Goal: Task Accomplishment & Management: Use online tool/utility

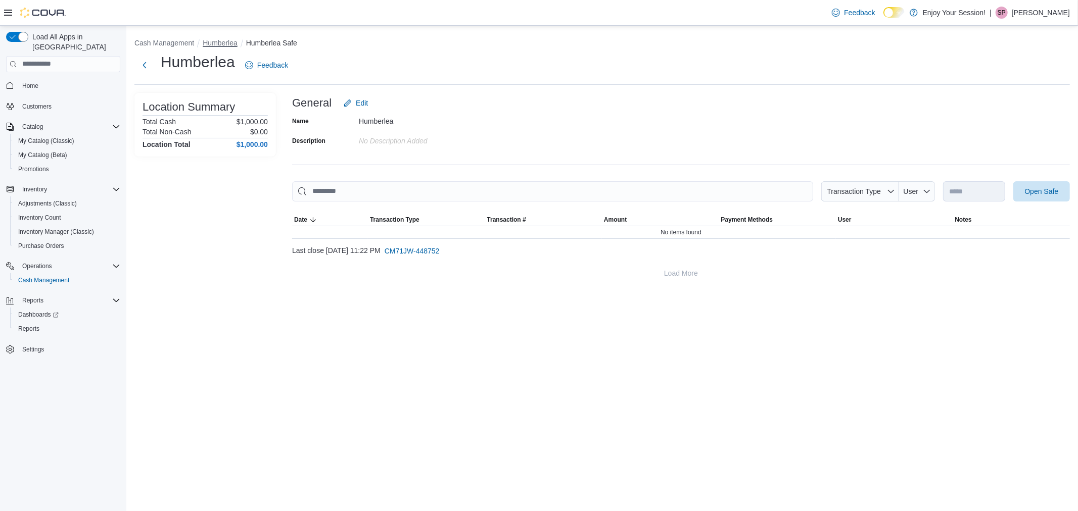
click at [220, 41] on button "Humberlea" at bounding box center [220, 43] width 34 height 8
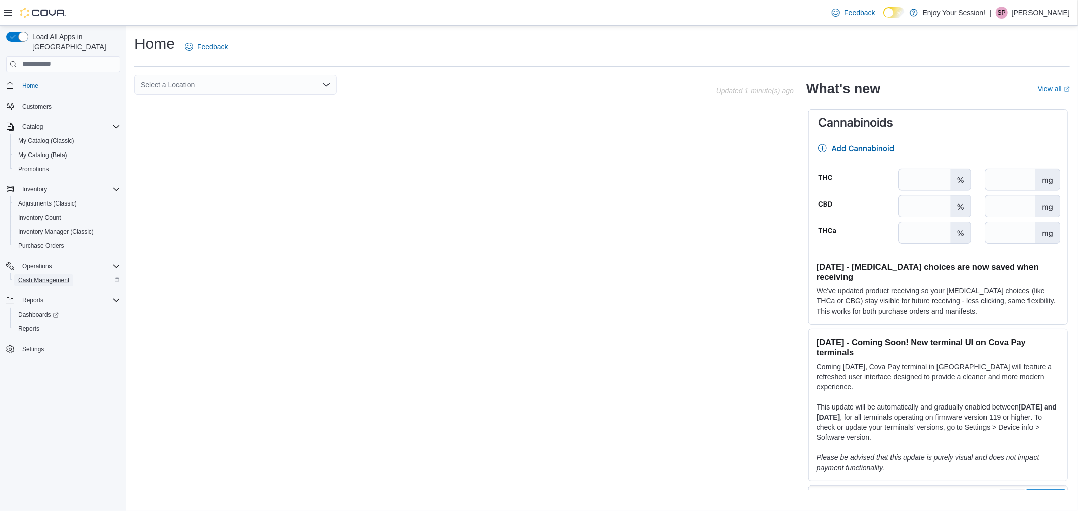
click at [58, 276] on span "Cash Management" at bounding box center [43, 280] width 51 height 8
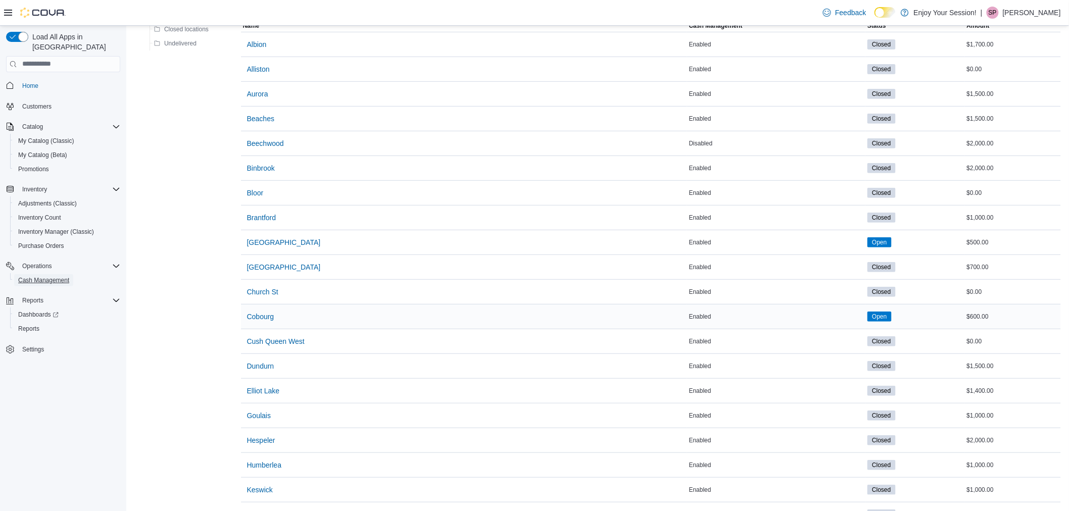
scroll to position [112, 0]
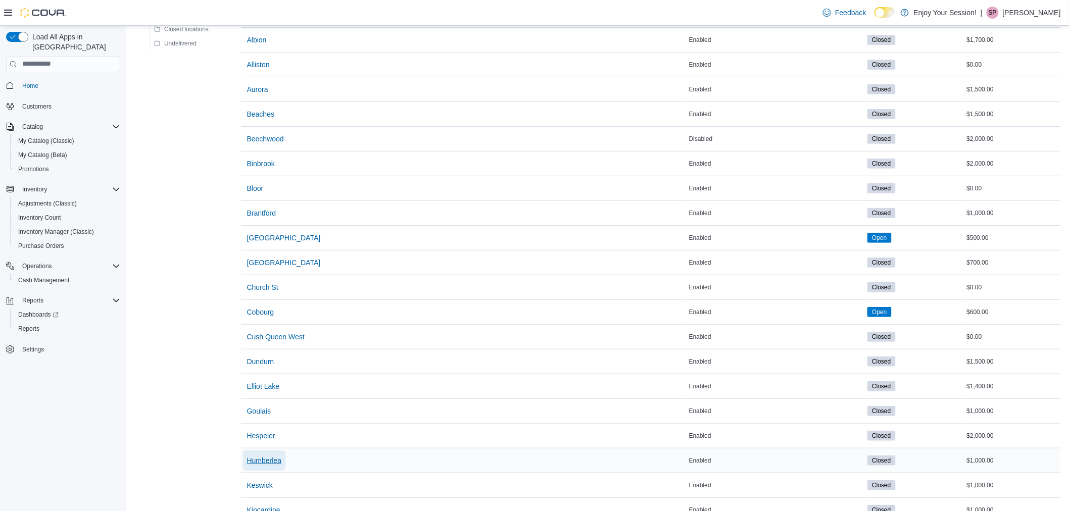
click at [268, 457] on span "Humberlea" at bounding box center [264, 461] width 34 height 10
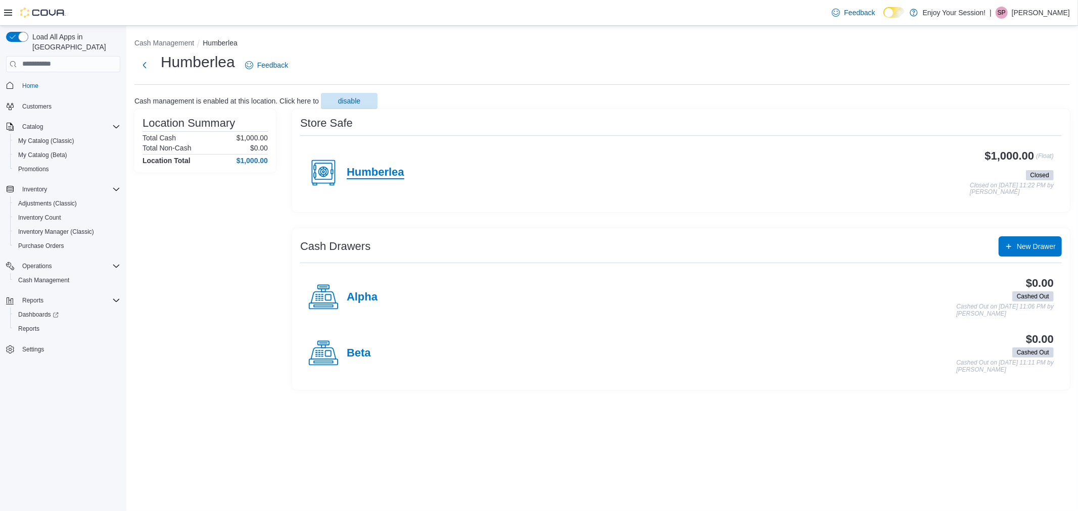
click at [387, 170] on h4 "Humberlea" at bounding box center [376, 172] width 58 height 13
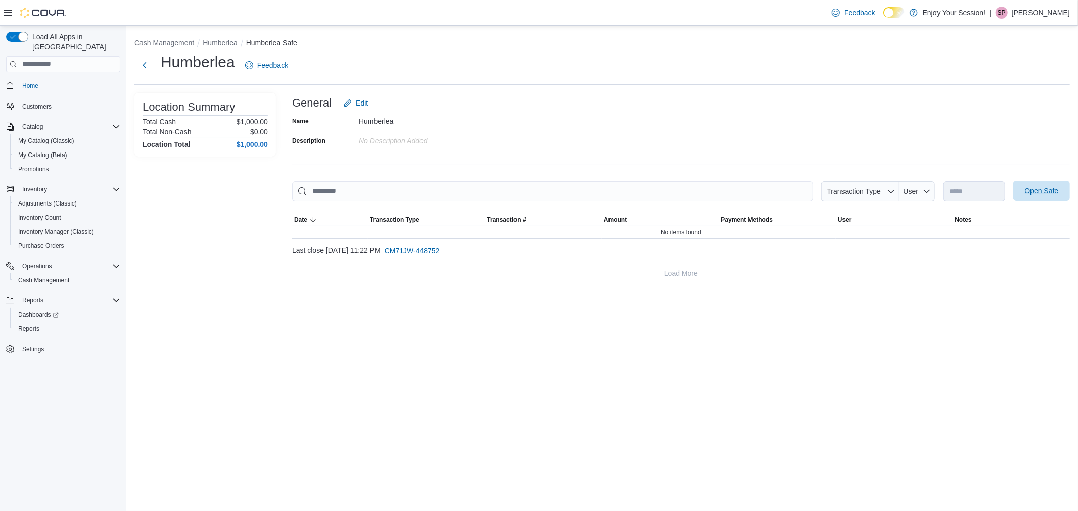
click at [1044, 187] on span "Open Safe" at bounding box center [1042, 191] width 34 height 10
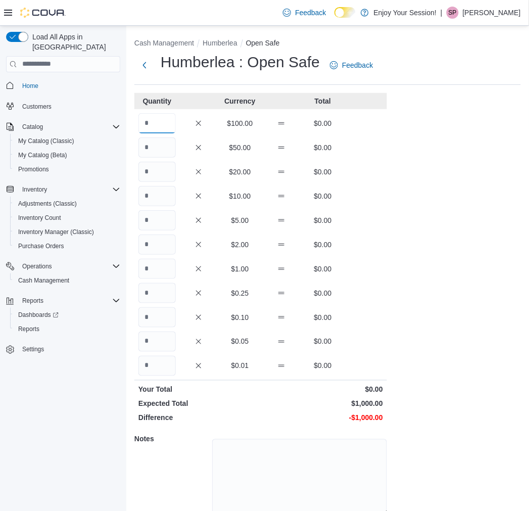
drag, startPoint x: 158, startPoint y: 130, endPoint x: 163, endPoint y: 130, distance: 5.1
click at [158, 130] on input "Quantity" at bounding box center [156, 123] width 37 height 20
type input "*"
type input "**"
type input "*"
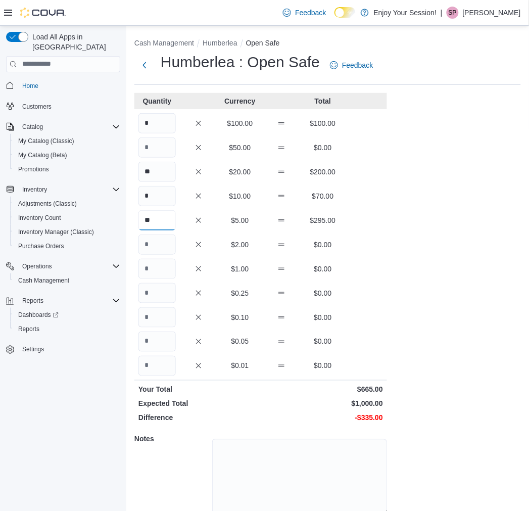
type input "**"
type input "***"
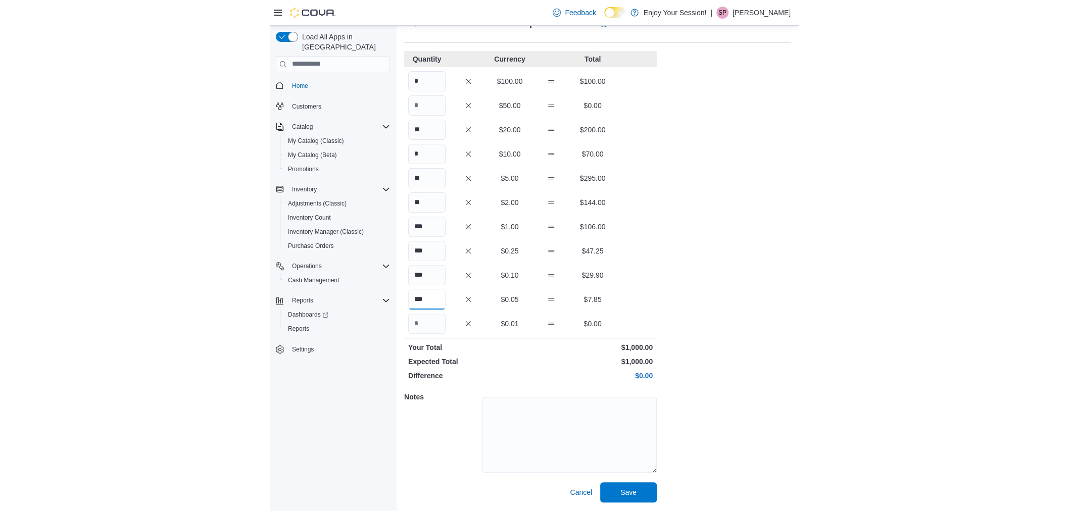
scroll to position [41, 0]
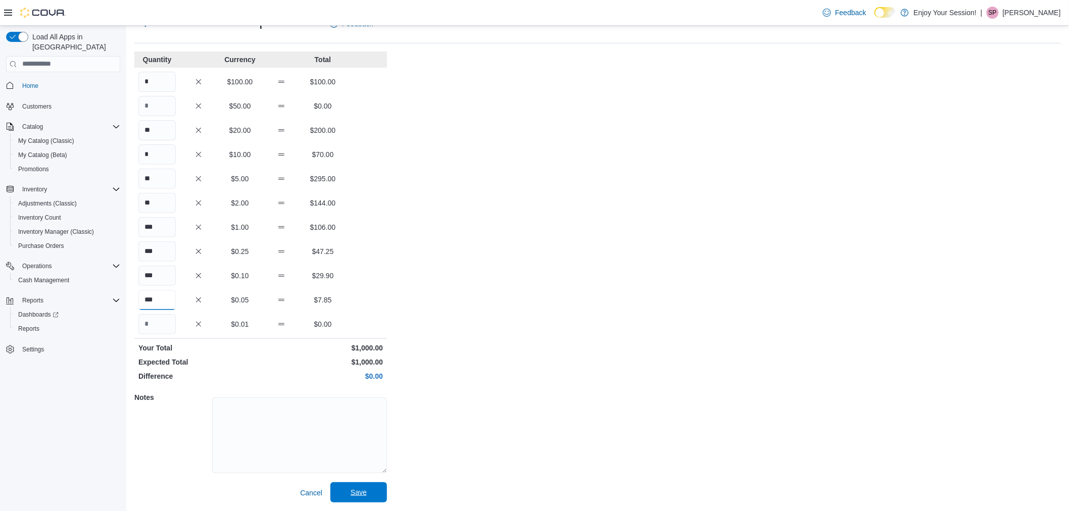
type input "***"
click at [351, 491] on span "Save" at bounding box center [359, 493] width 16 height 10
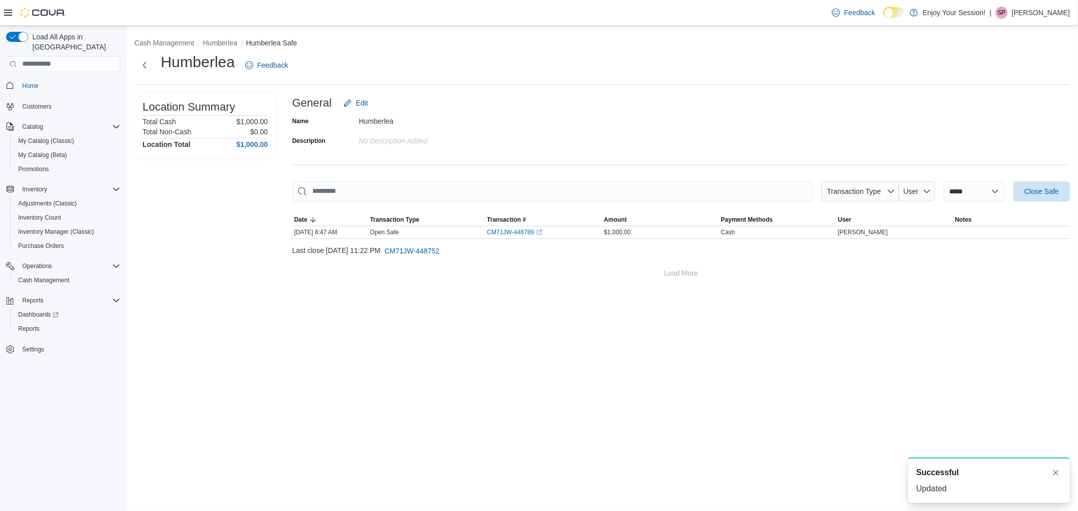
click at [230, 36] on div "**********" at bounding box center [601, 159] width 951 height 266
click at [230, 44] on button "Humberlea" at bounding box center [220, 43] width 34 height 8
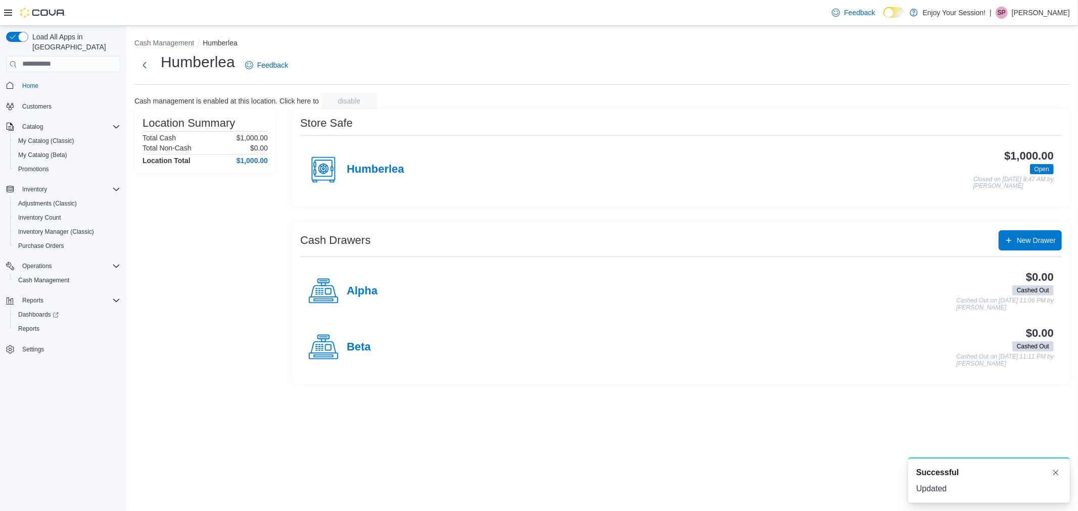
click at [372, 285] on h4 "Alpha" at bounding box center [362, 291] width 31 height 13
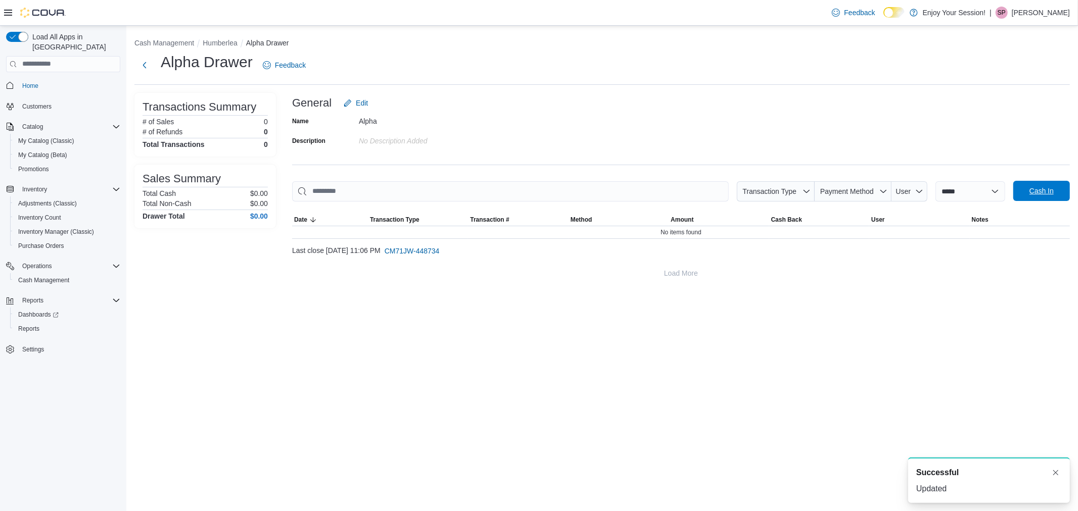
click at [1045, 200] on span "Cash In" at bounding box center [1041, 191] width 44 height 20
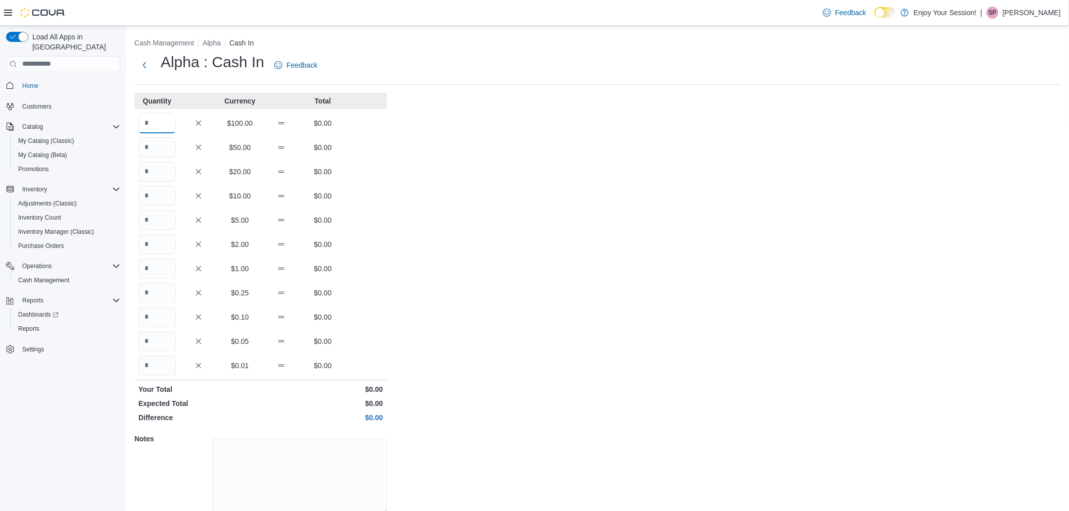
click at [153, 115] on input "Quantity" at bounding box center [156, 123] width 37 height 20
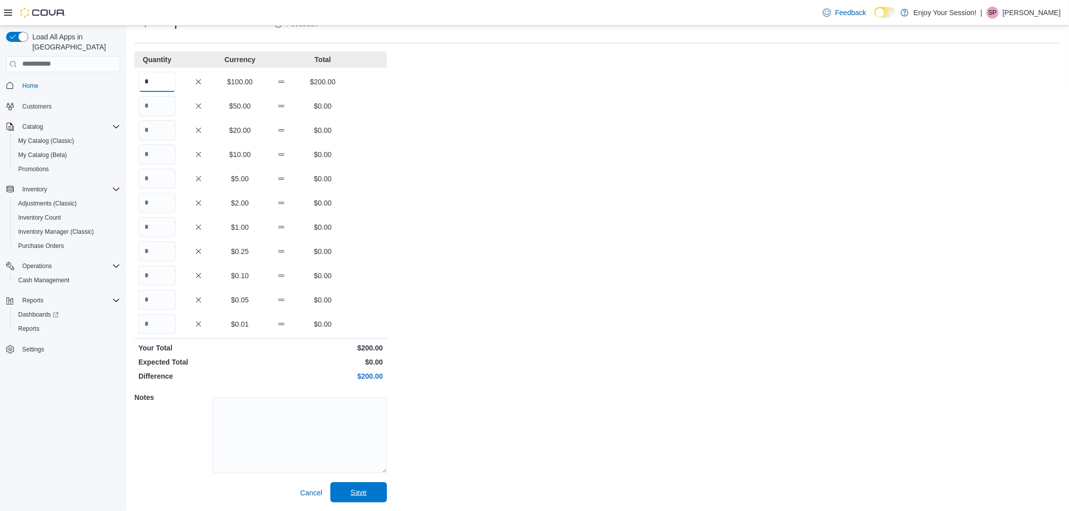
type input "*"
click at [368, 496] on span "Save" at bounding box center [359, 493] width 44 height 20
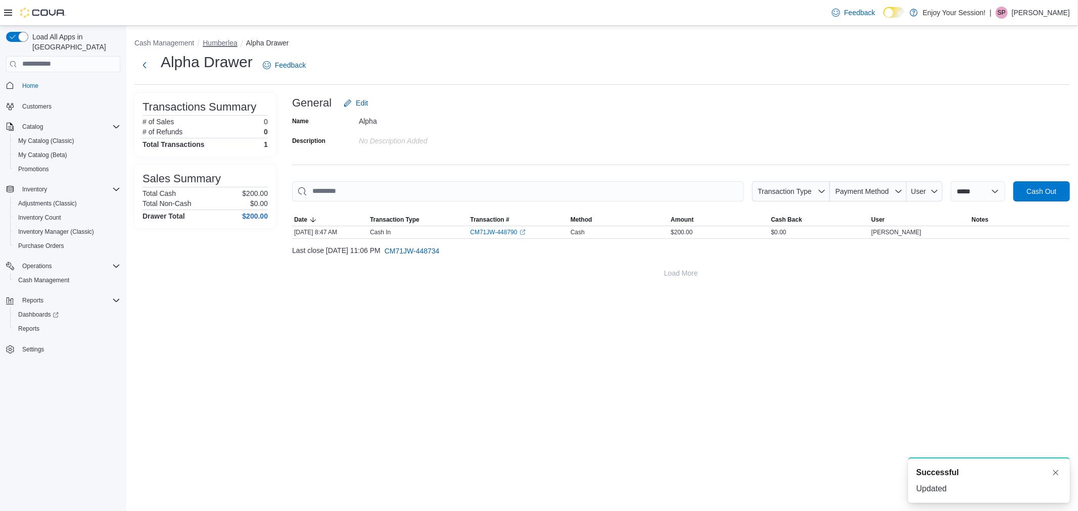
click at [231, 42] on button "Humberlea" at bounding box center [220, 43] width 34 height 8
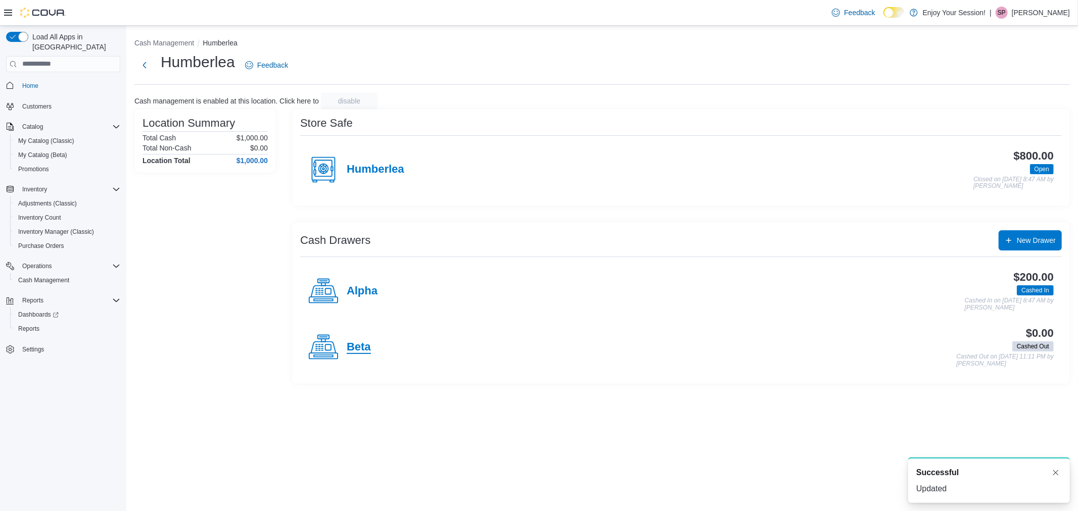
click at [360, 352] on h4 "Beta" at bounding box center [359, 347] width 24 height 13
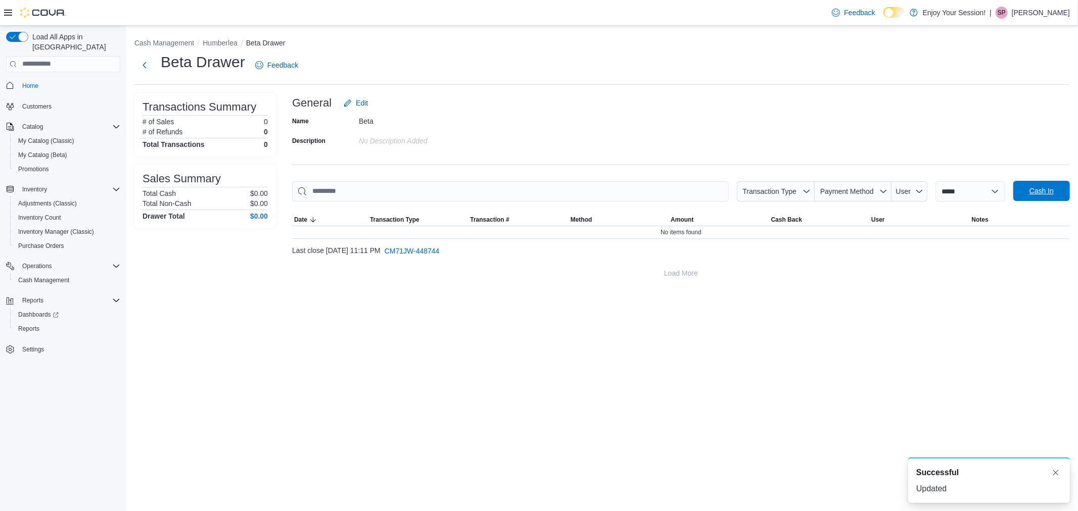
click at [1042, 194] on span "Cash In" at bounding box center [1041, 191] width 24 height 10
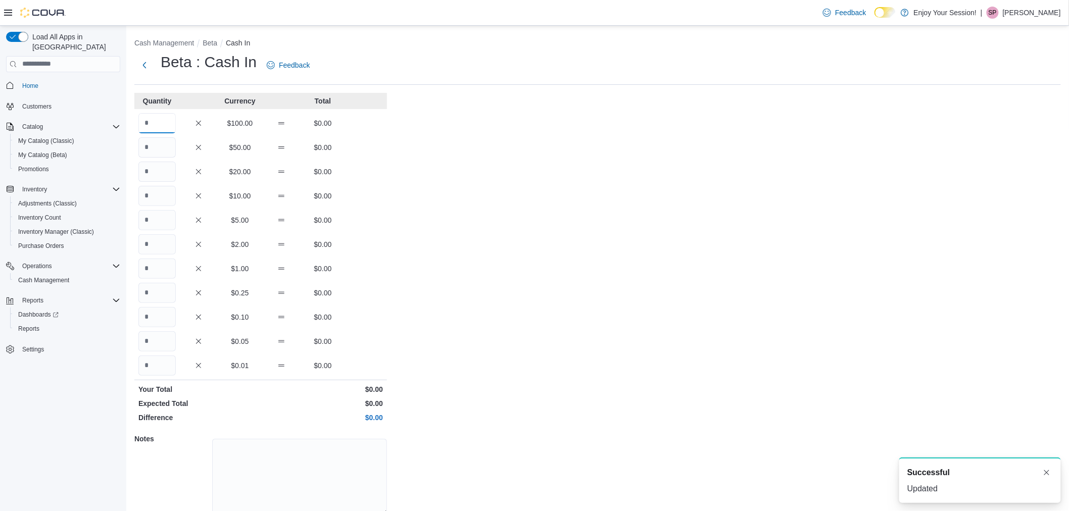
click at [160, 130] on input "Quantity" at bounding box center [156, 123] width 37 height 20
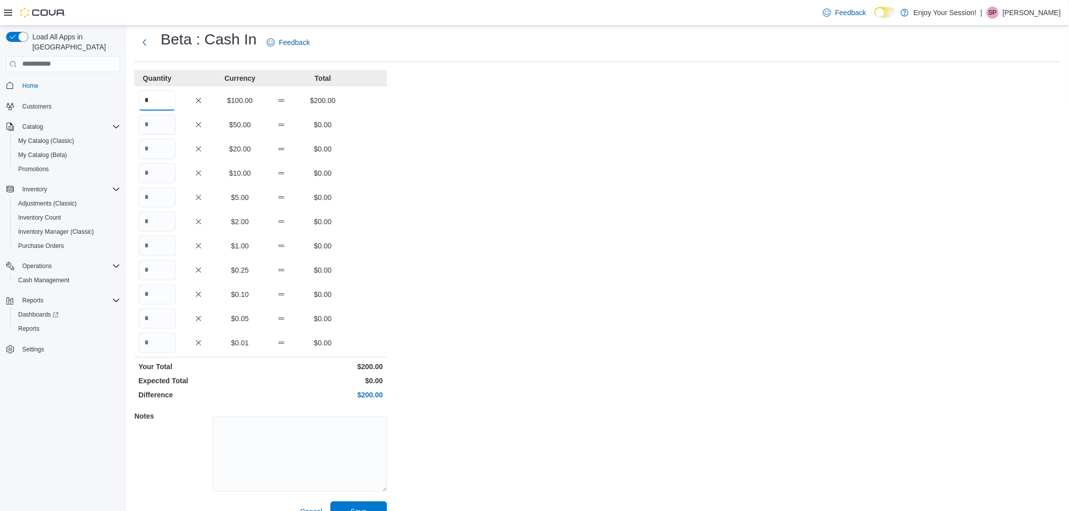
scroll to position [41, 0]
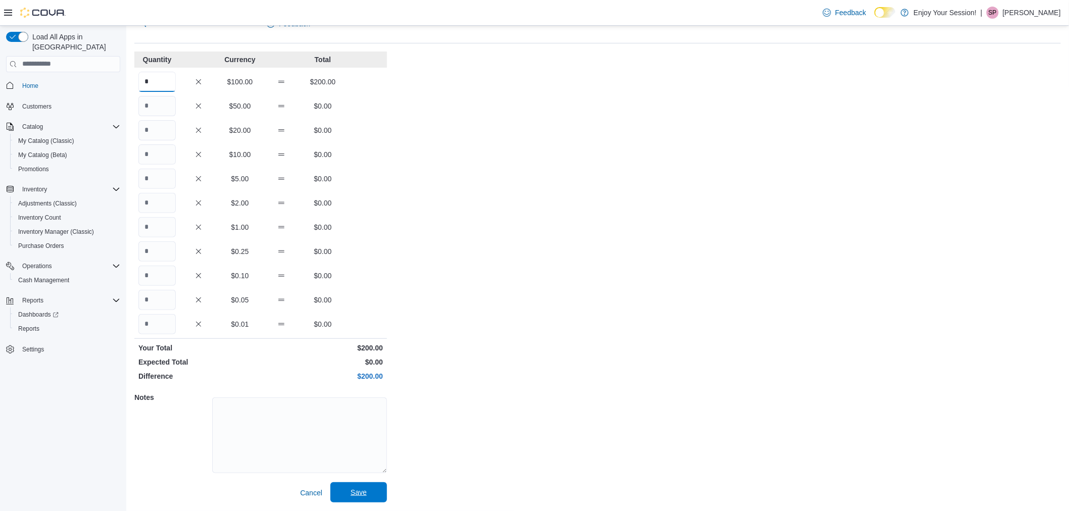
type input "*"
click at [381, 491] on button "Save" at bounding box center [358, 493] width 57 height 20
